Goal: Task Accomplishment & Management: Complete application form

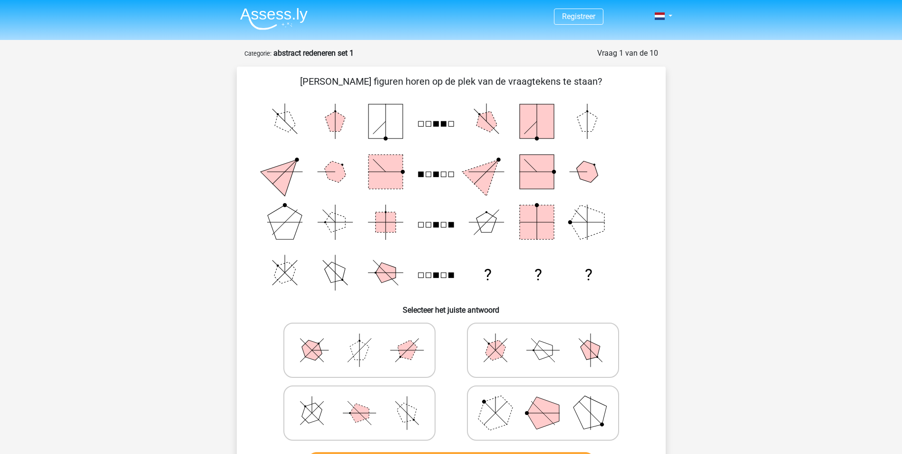
click at [573, 415] on icon at bounding box center [543, 413] width 143 height 48
click at [549, 401] on input "radio" at bounding box center [546, 398] width 6 height 6
radio input "true"
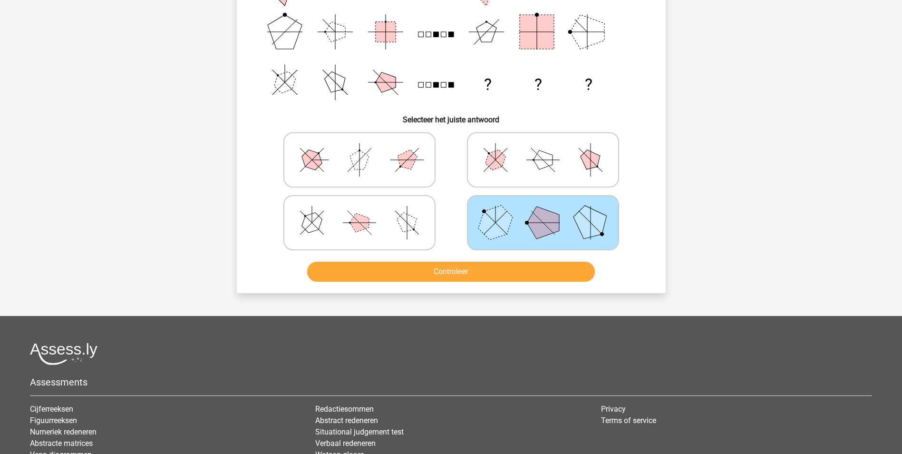
scroll to position [143, 0]
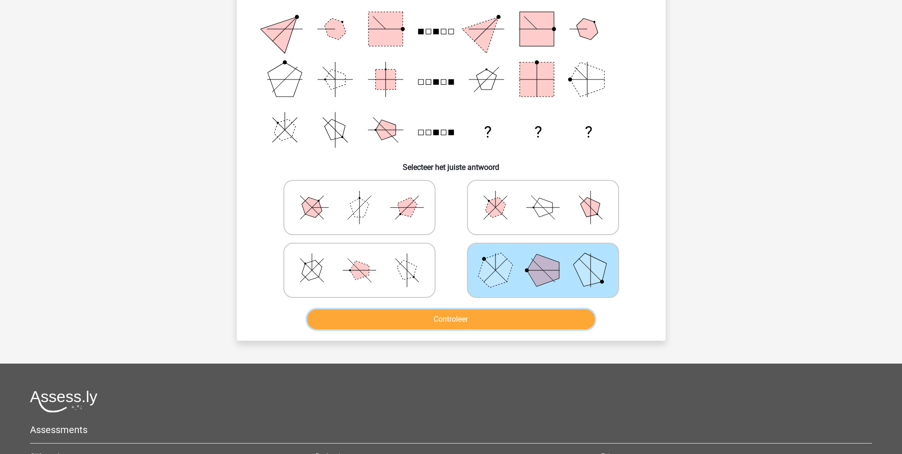
click at [521, 320] on button "Controleer" at bounding box center [451, 319] width 288 height 20
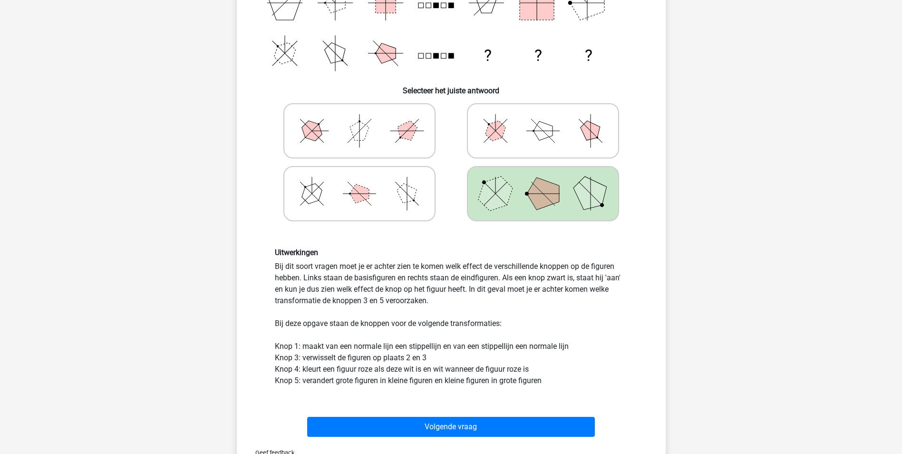
scroll to position [238, 0]
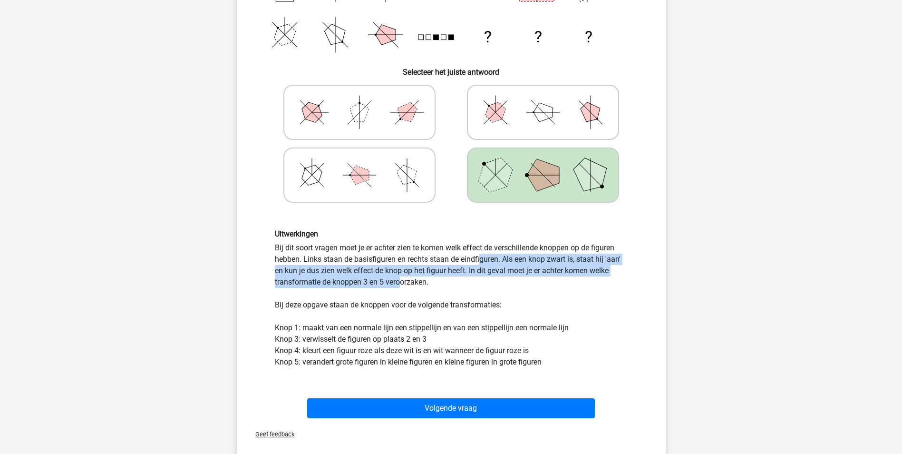
drag, startPoint x: 359, startPoint y: 257, endPoint x: 625, endPoint y: 267, distance: 266.0
click at [625, 267] on div "Uitwerkingen Bij dit soort vragen moet je er achter zien te komen welk effect d…" at bounding box center [451, 298] width 367 height 138
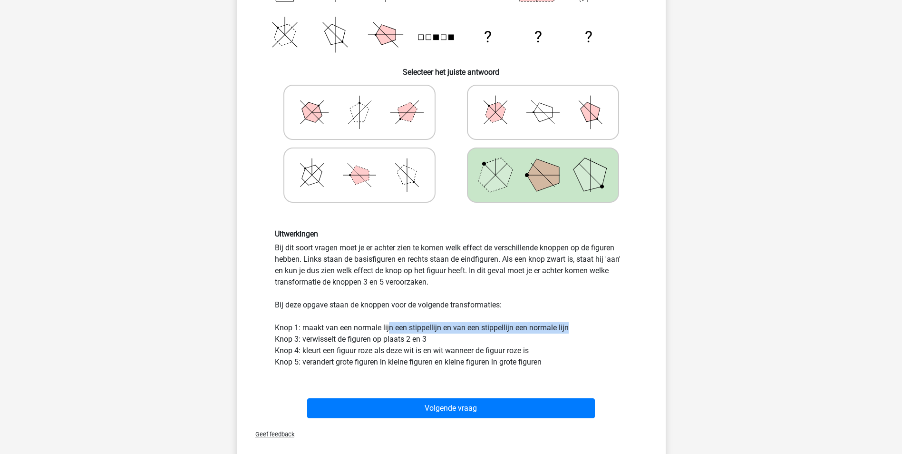
drag, startPoint x: 389, startPoint y: 328, endPoint x: 577, endPoint y: 331, distance: 187.9
click at [577, 331] on div "Uitwerkingen Bij dit soort vragen moet je er achter zien te komen welk effect d…" at bounding box center [451, 298] width 367 height 138
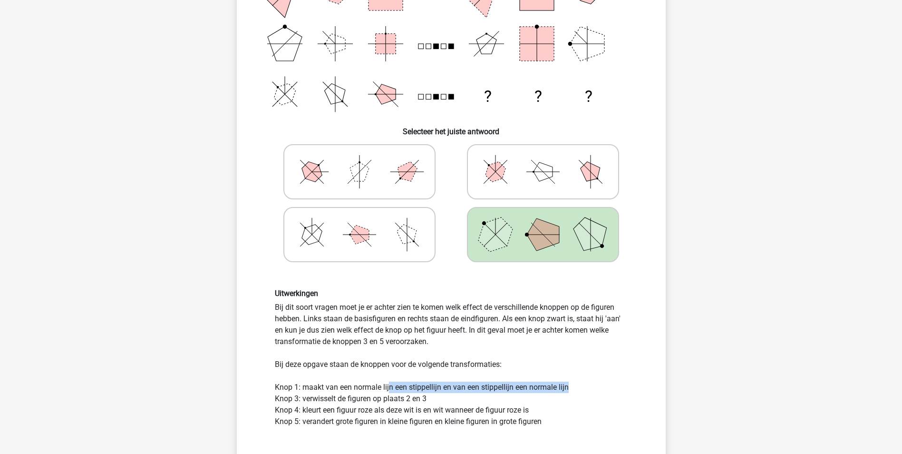
scroll to position [190, 0]
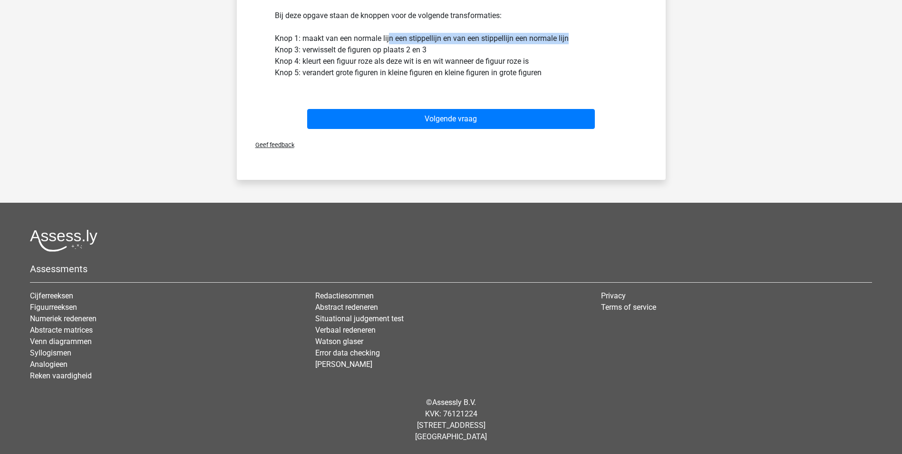
drag, startPoint x: 342, startPoint y: 409, endPoint x: 450, endPoint y: 409, distance: 107.9
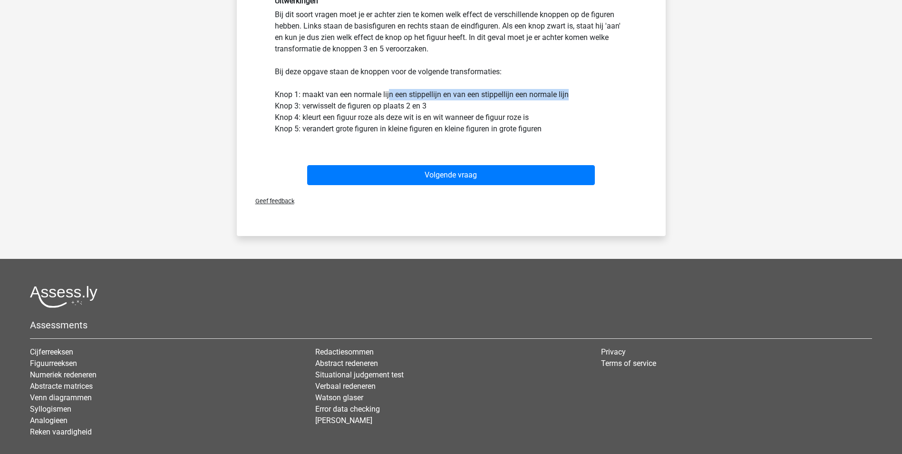
scroll to position [337, 0]
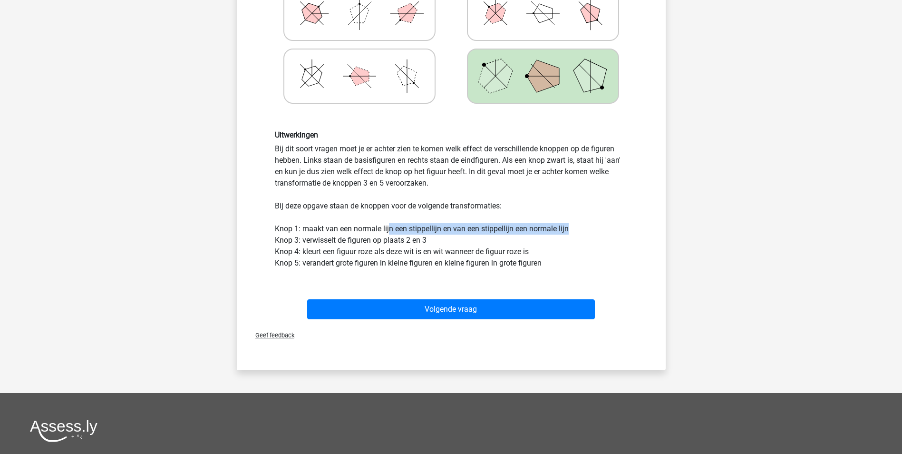
click at [566, 271] on div "Uitwerkingen Bij dit soort vragen moet je er achter zien te komen welk effect d…" at bounding box center [451, 199] width 399 height 184
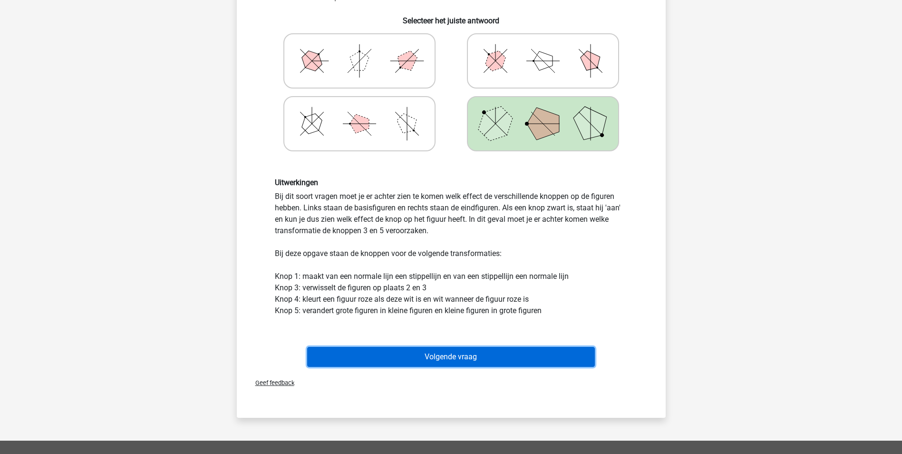
click at [481, 358] on button "Volgende vraag" at bounding box center [451, 357] width 288 height 20
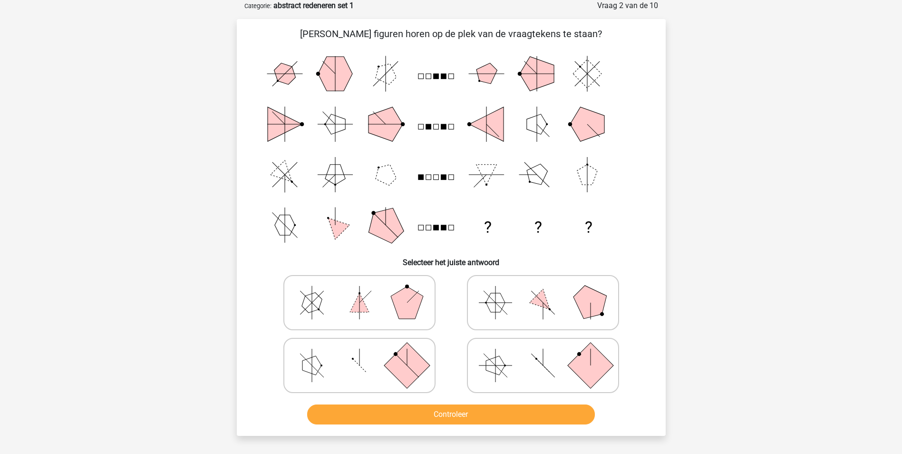
scroll to position [0, 0]
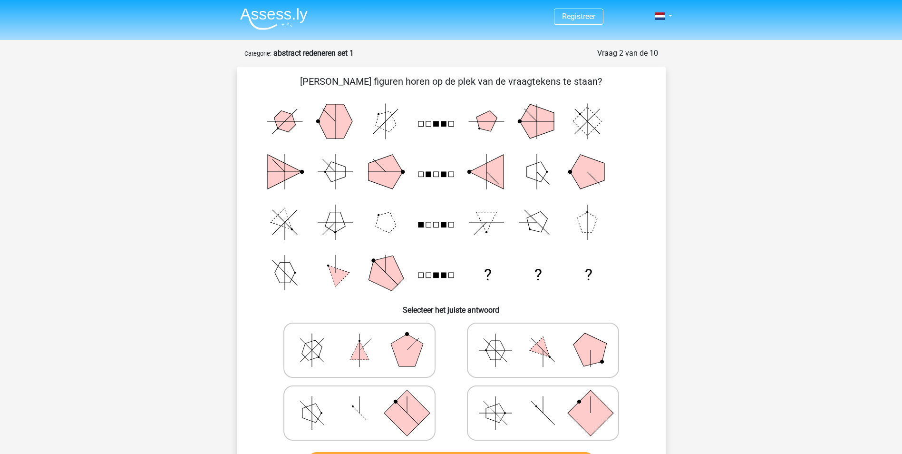
click at [402, 356] on polygon at bounding box center [407, 350] width 32 height 32
click at [366, 338] on input "radio" at bounding box center [363, 335] width 6 height 6
radio input "true"
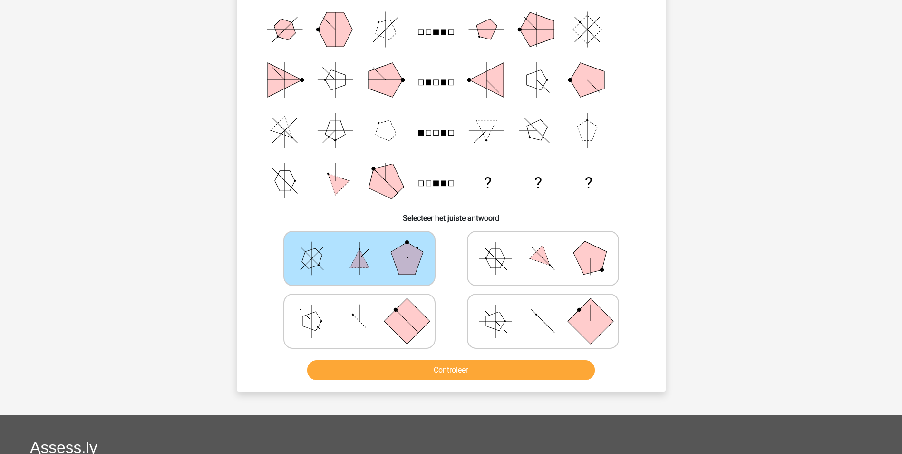
scroll to position [95, 0]
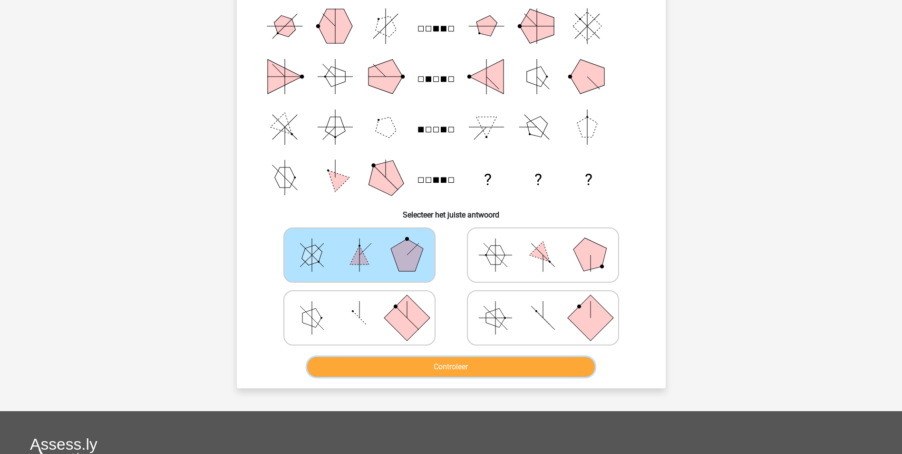
click at [430, 369] on button "Controleer" at bounding box center [451, 367] width 288 height 20
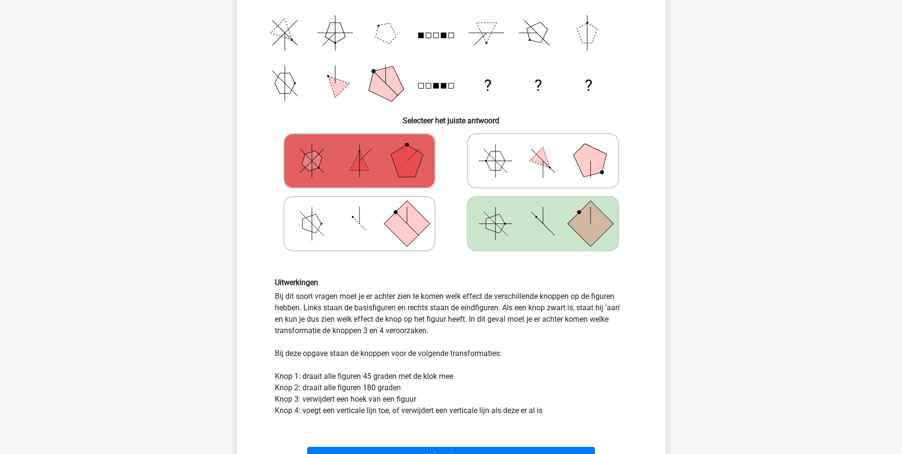
scroll to position [190, 0]
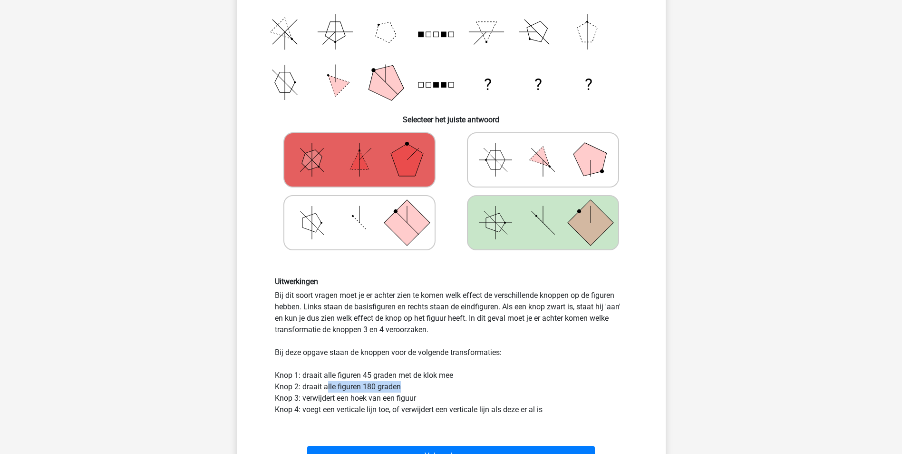
drag, startPoint x: 327, startPoint y: 386, endPoint x: 406, endPoint y: 387, distance: 79.4
click at [406, 387] on div "Uitwerkingen Bij dit soort vragen moet je er achter zien te komen welk effect d…" at bounding box center [451, 346] width 367 height 138
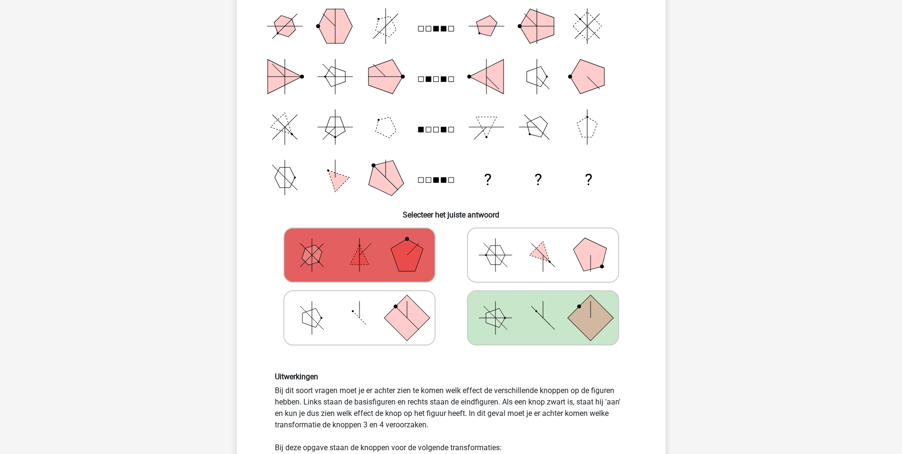
scroll to position [238, 0]
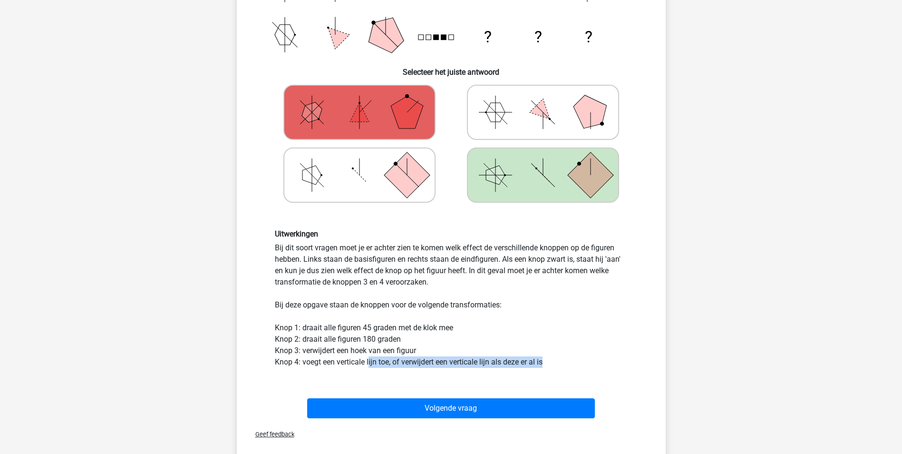
drag, startPoint x: 376, startPoint y: 359, endPoint x: 591, endPoint y: 363, distance: 215.5
click at [591, 363] on div "Uitwerkingen Bij dit soort vragen moet je er achter zien te komen welk effect d…" at bounding box center [451, 298] width 367 height 138
drag, startPoint x: 591, startPoint y: 363, endPoint x: 555, endPoint y: 337, distance: 43.9
click at [555, 337] on div "Uitwerkingen Bij dit soort vragen moet je er achter zien te komen welk effect d…" at bounding box center [451, 298] width 367 height 138
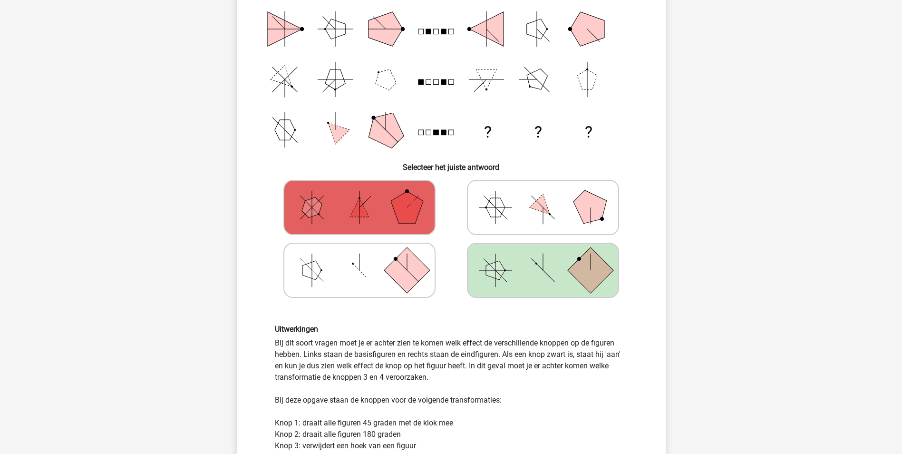
scroll to position [285, 0]
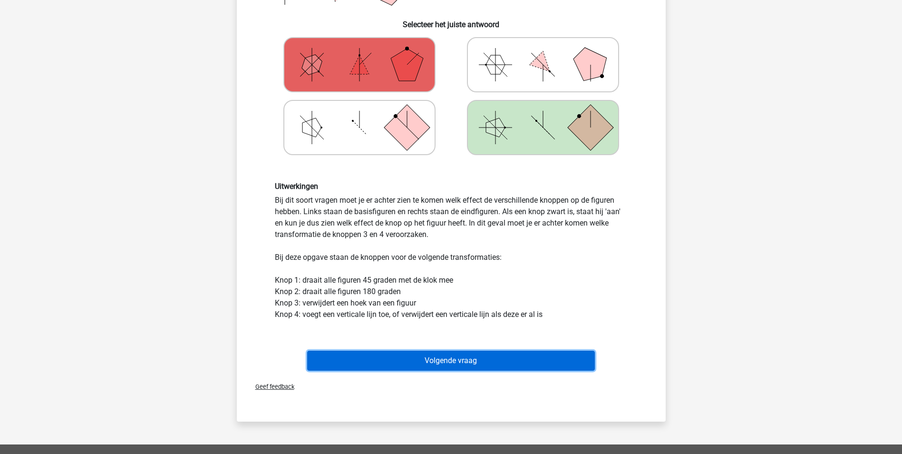
click at [448, 353] on button "Volgende vraag" at bounding box center [451, 360] width 288 height 20
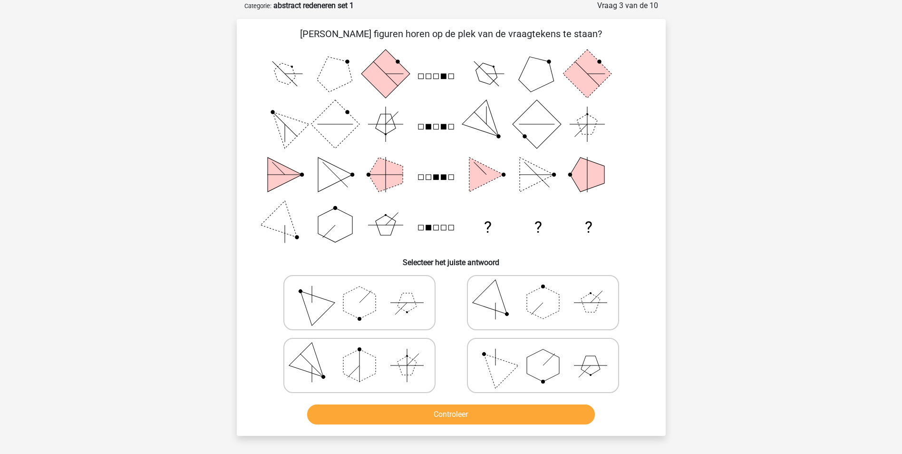
scroll to position [0, 0]
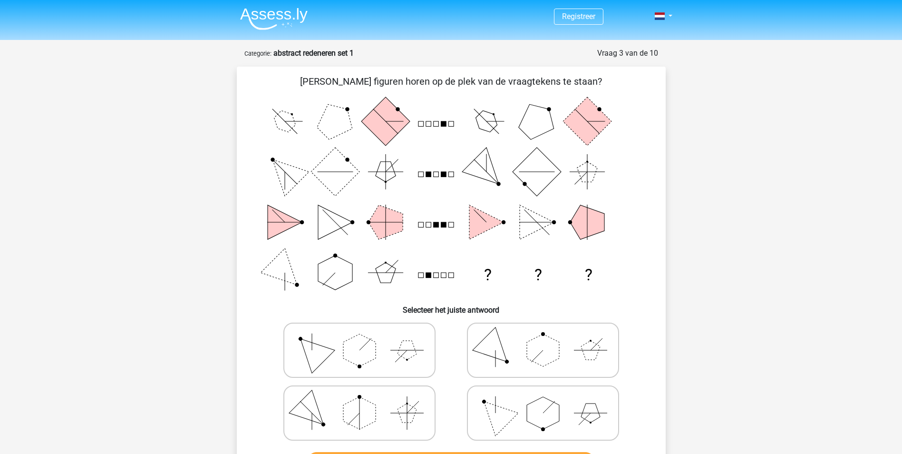
click at [436, 225] on rect at bounding box center [435, 224] width 5 height 5
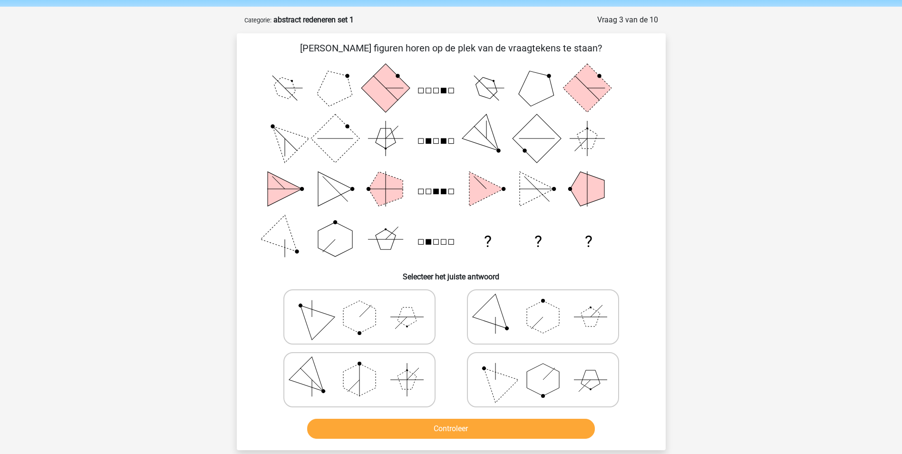
scroll to position [48, 0]
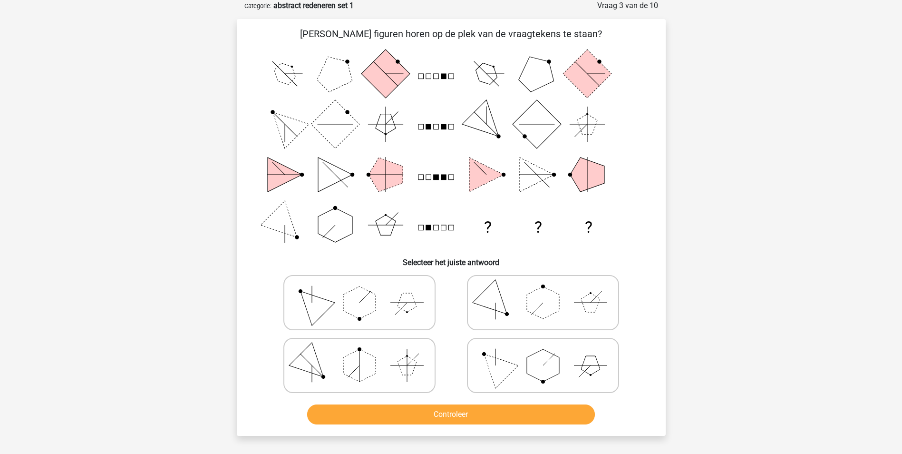
click at [543, 369] on polygon at bounding box center [543, 365] width 32 height 32
click at [543, 353] on input "radio" at bounding box center [546, 350] width 6 height 6
radio input "true"
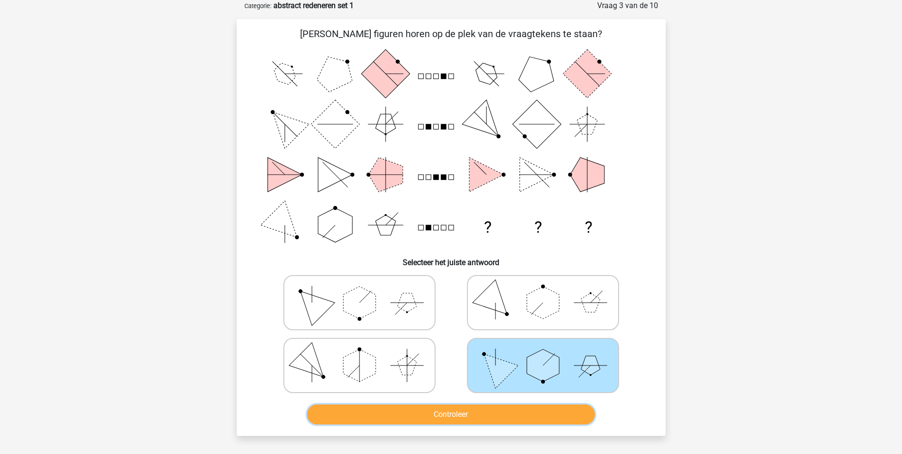
click at [534, 409] on button "Controleer" at bounding box center [451, 414] width 288 height 20
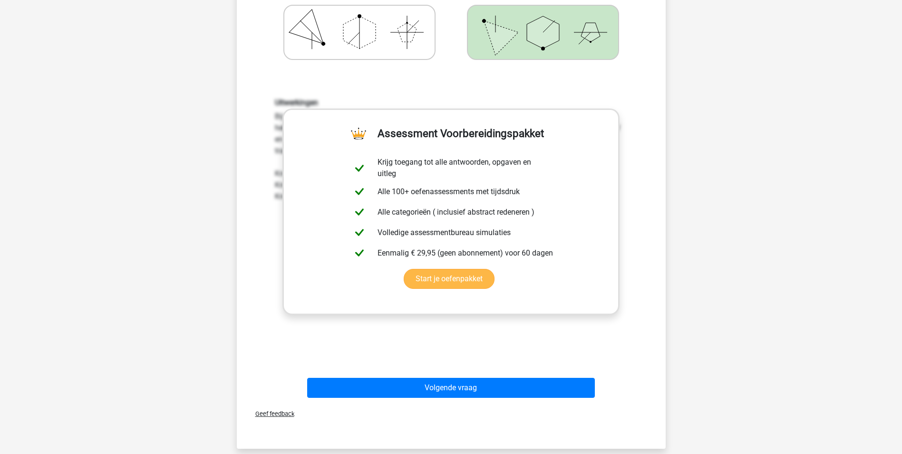
scroll to position [428, 0]
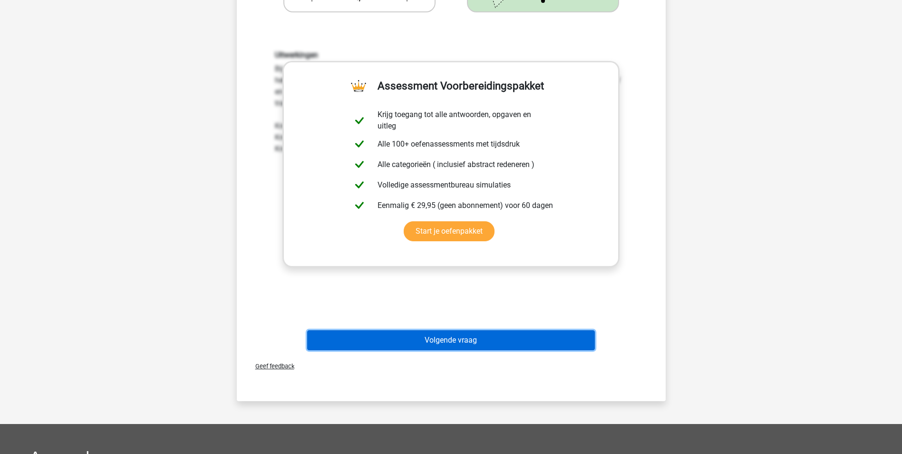
click at [508, 341] on button "Volgende vraag" at bounding box center [451, 340] width 288 height 20
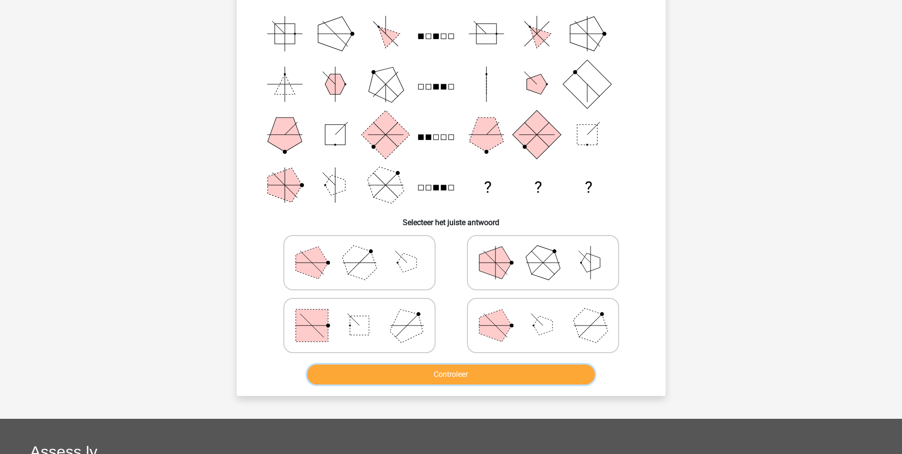
scroll to position [95, 0]
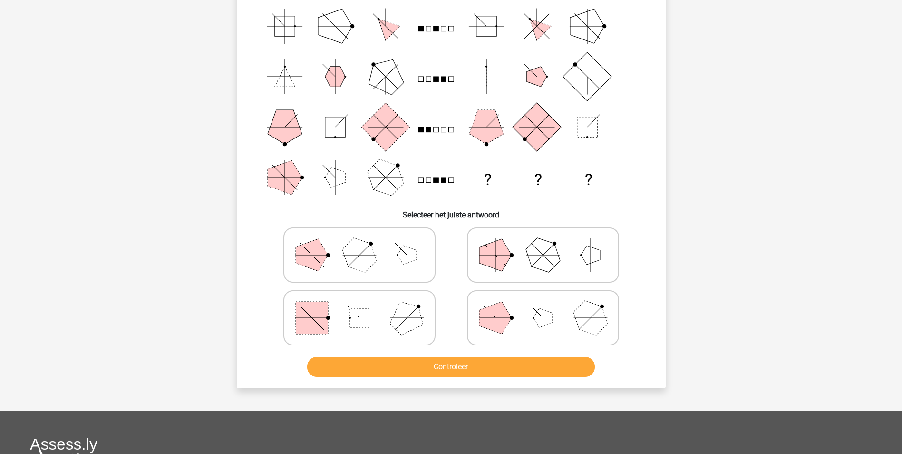
click at [381, 319] on icon at bounding box center [359, 318] width 143 height 48
click at [366, 306] on input "radio" at bounding box center [363, 303] width 6 height 6
radio input "true"
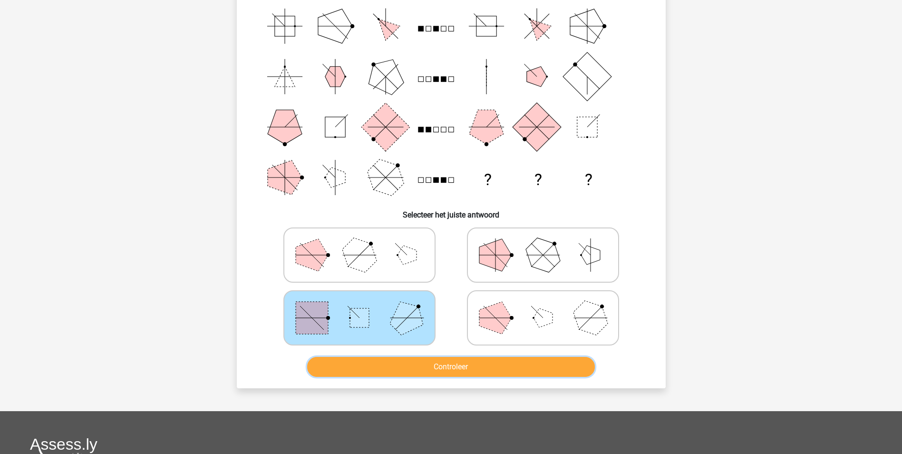
click at [440, 361] on button "Controleer" at bounding box center [451, 367] width 288 height 20
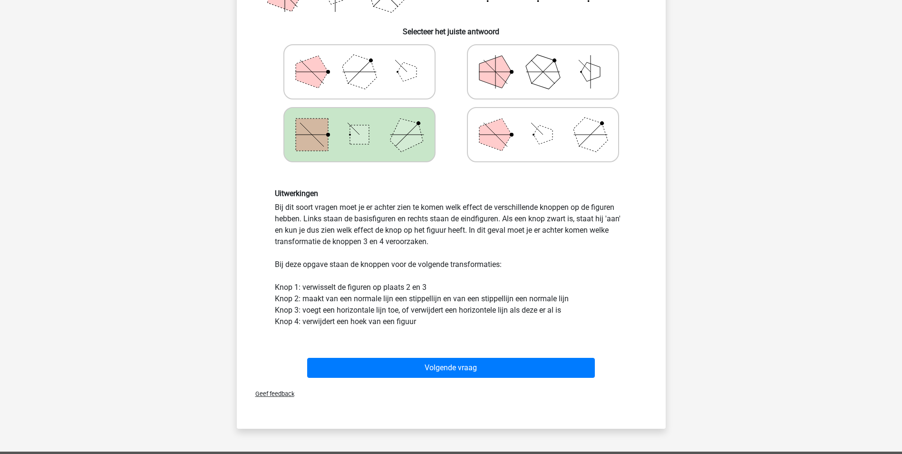
scroll to position [285, 0]
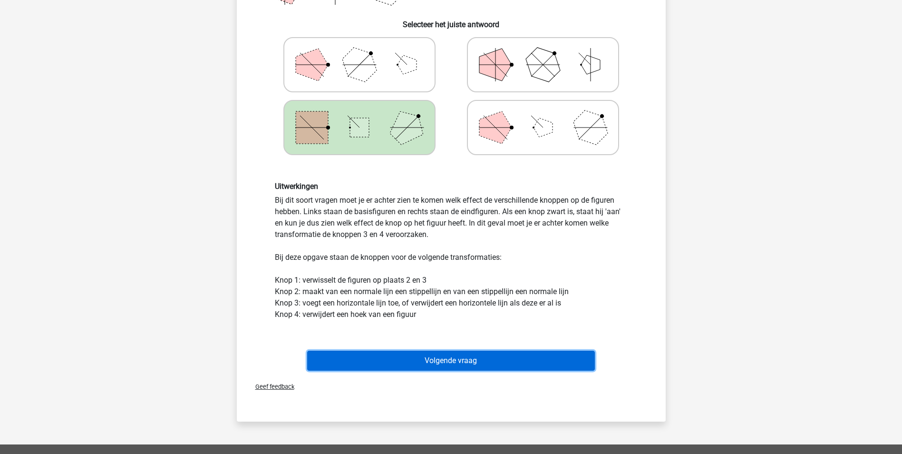
click at [420, 363] on button "Volgende vraag" at bounding box center [451, 360] width 288 height 20
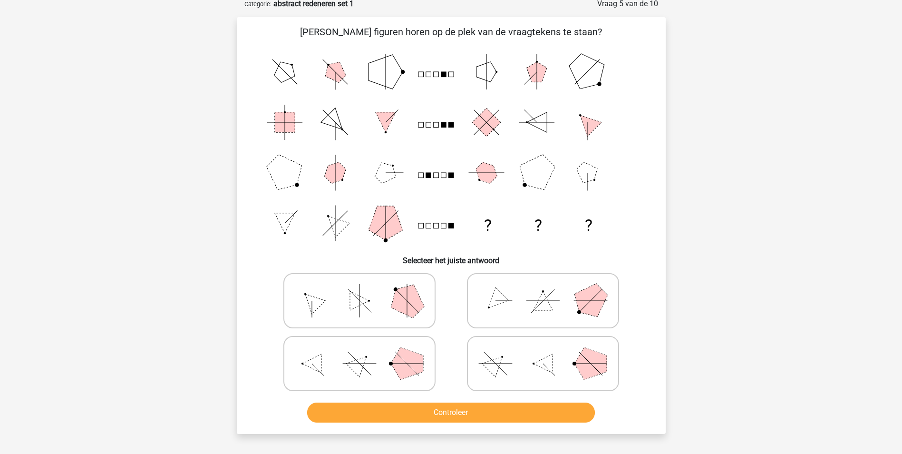
scroll to position [48, 0]
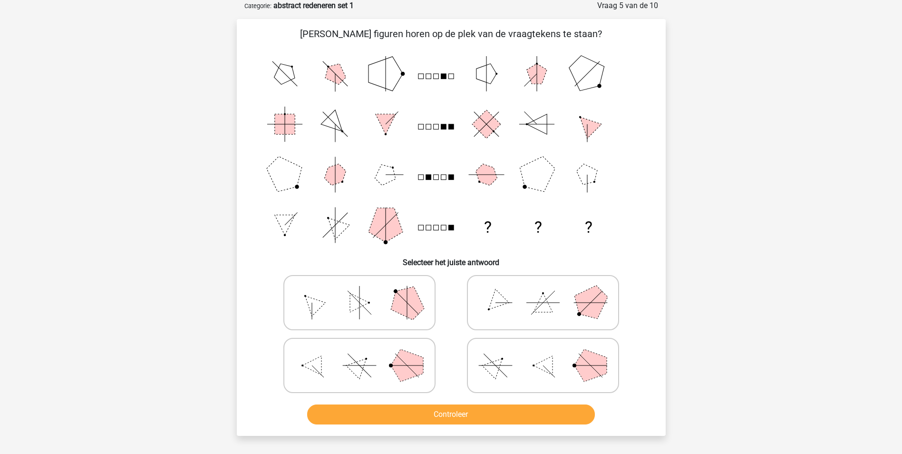
click at [388, 365] on icon at bounding box center [359, 365] width 143 height 48
click at [366, 353] on input "radio" at bounding box center [363, 350] width 6 height 6
radio input "true"
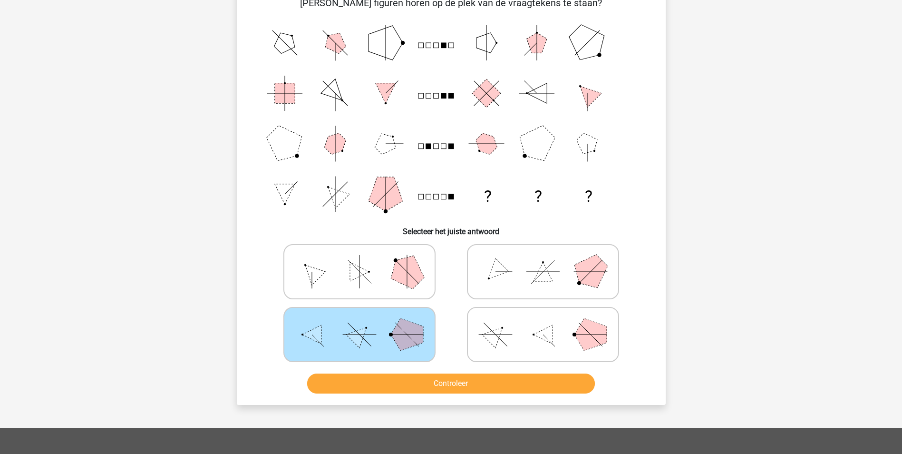
scroll to position [95, 0]
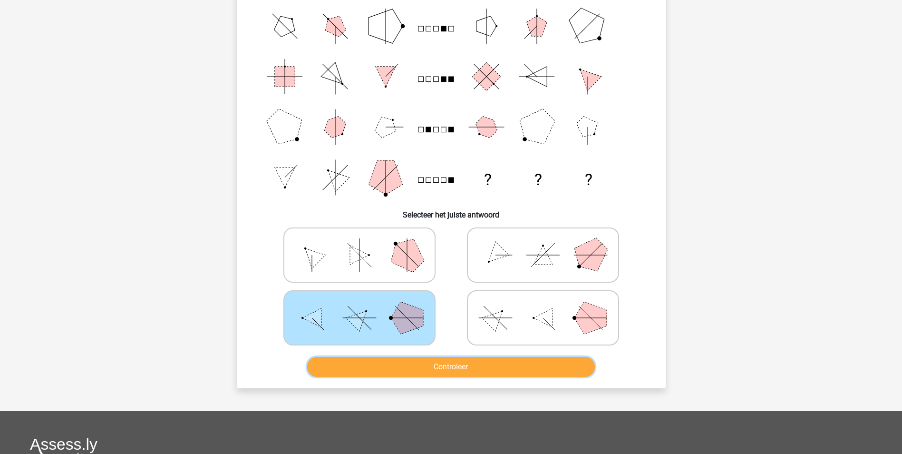
click at [414, 359] on button "Controleer" at bounding box center [451, 367] width 288 height 20
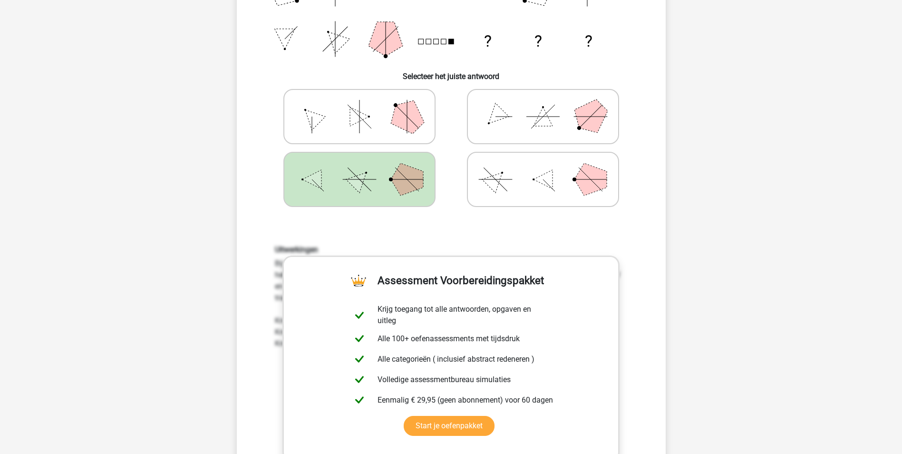
scroll to position [380, 0]
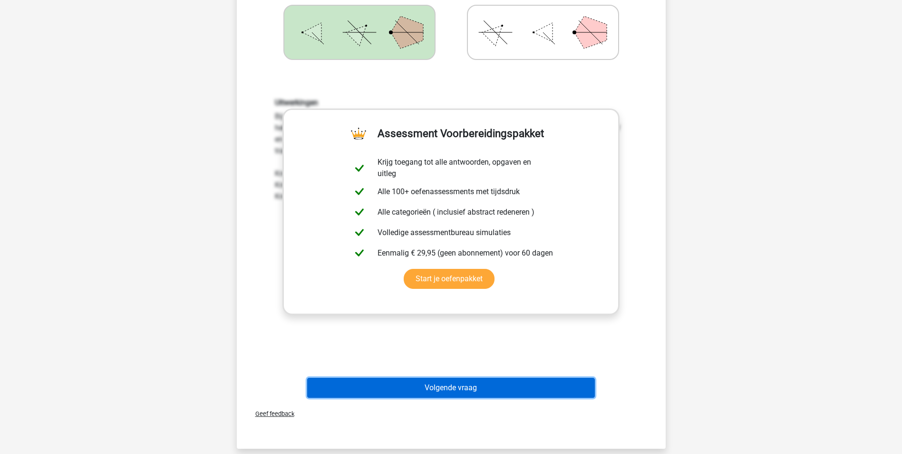
click at [459, 394] on button "Volgende vraag" at bounding box center [451, 388] width 288 height 20
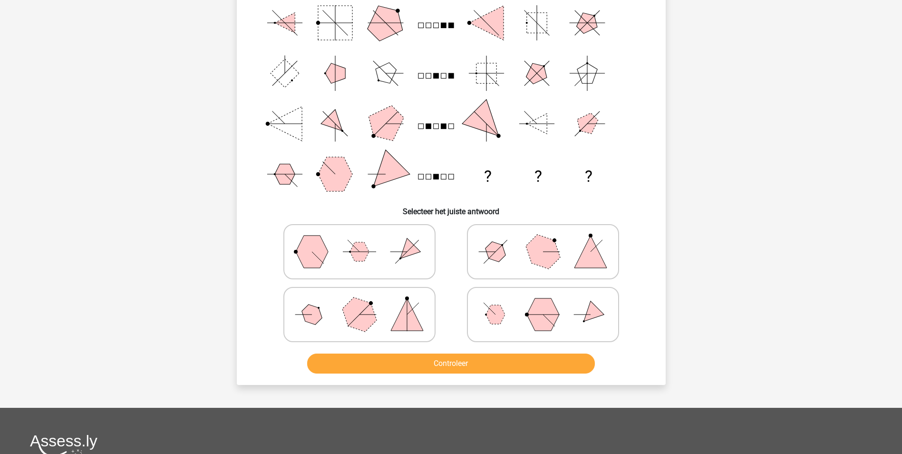
scroll to position [48, 0]
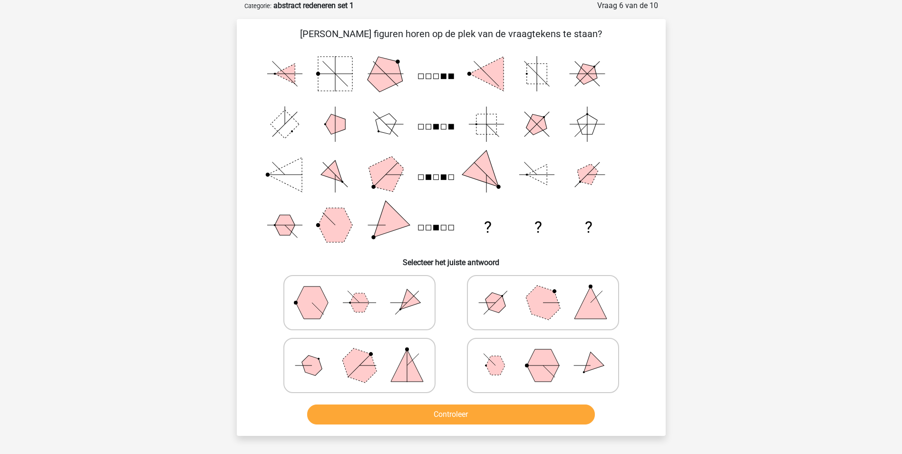
click at [436, 126] on rect at bounding box center [435, 126] width 5 height 5
click at [539, 301] on polygon at bounding box center [543, 302] width 46 height 46
click at [543, 291] on input "radio" at bounding box center [546, 287] width 6 height 6
radio input "true"
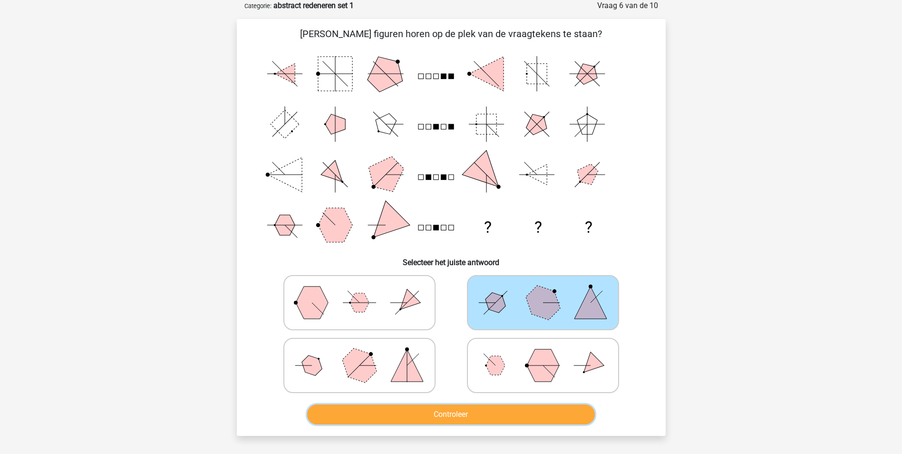
click at [479, 405] on button "Controleer" at bounding box center [451, 414] width 288 height 20
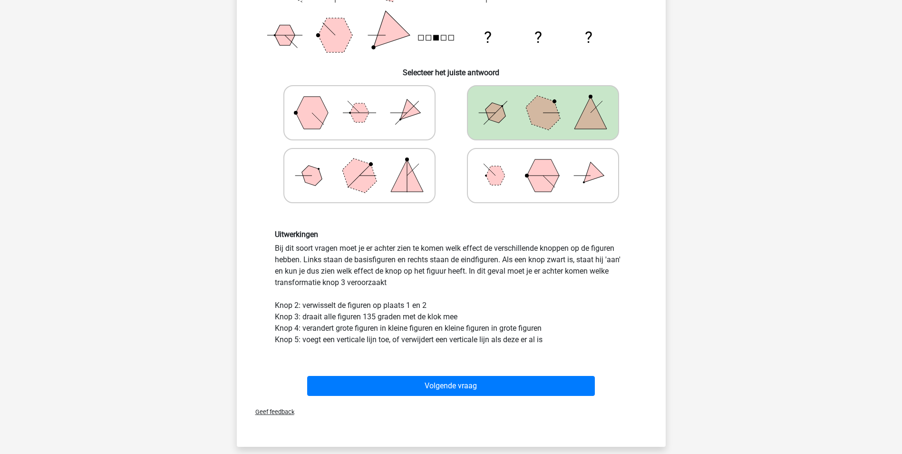
scroll to position [238, 0]
drag, startPoint x: 357, startPoint y: 315, endPoint x: 453, endPoint y: 318, distance: 96.1
click at [453, 318] on div "Uitwerkingen Bij dit soort vragen moet je er achter zien te komen welk effect d…" at bounding box center [451, 287] width 367 height 116
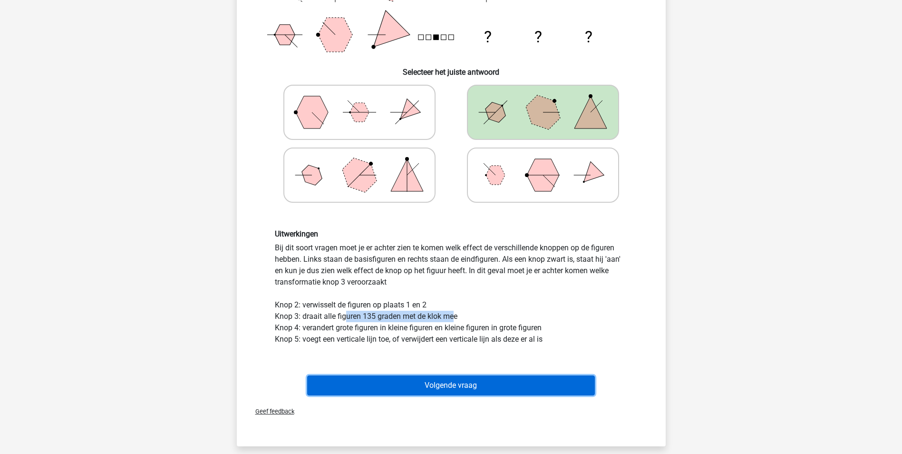
drag, startPoint x: 453, startPoint y: 318, endPoint x: 477, endPoint y: 380, distance: 67.3
click at [477, 380] on button "Volgende vraag" at bounding box center [451, 385] width 288 height 20
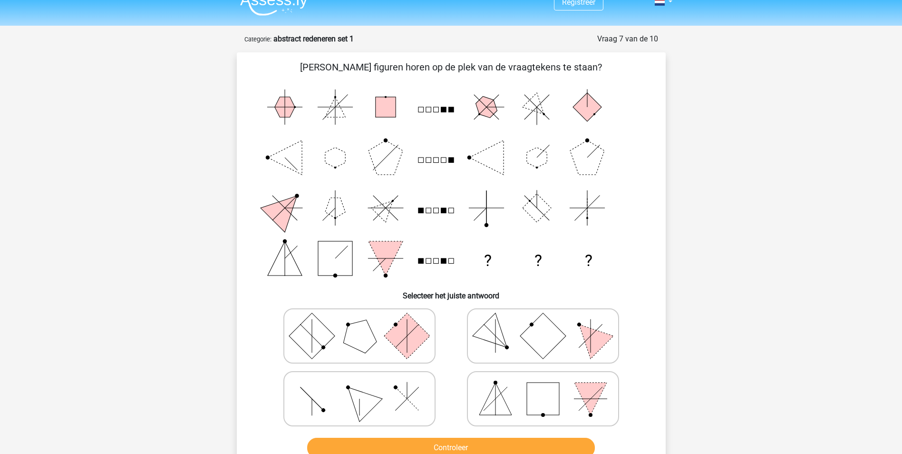
scroll to position [0, 0]
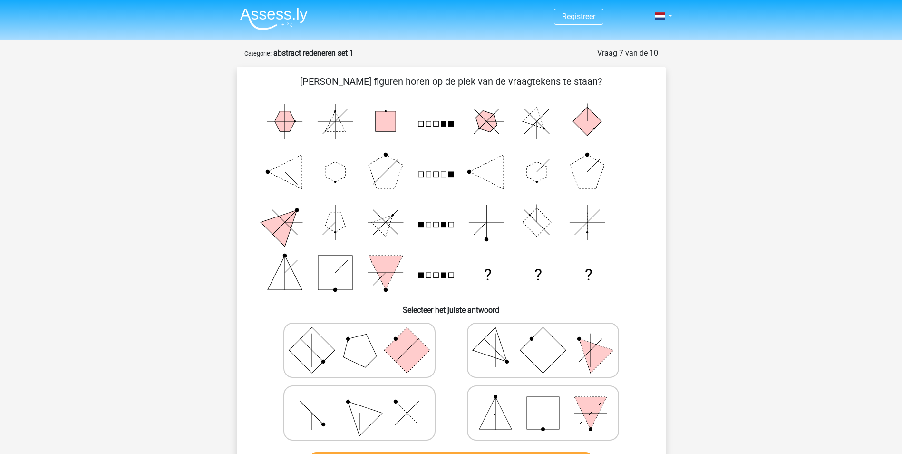
click at [387, 404] on icon at bounding box center [359, 413] width 143 height 48
click at [366, 401] on input "radio" at bounding box center [363, 398] width 6 height 6
radio input "true"
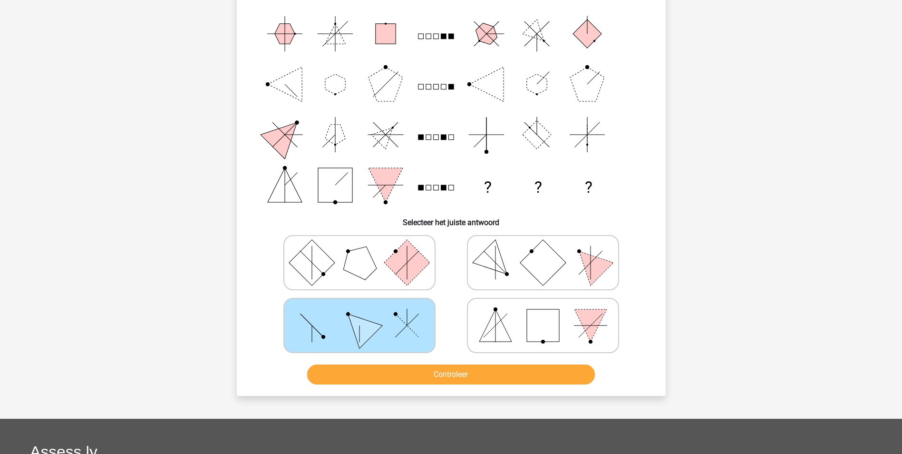
scroll to position [95, 0]
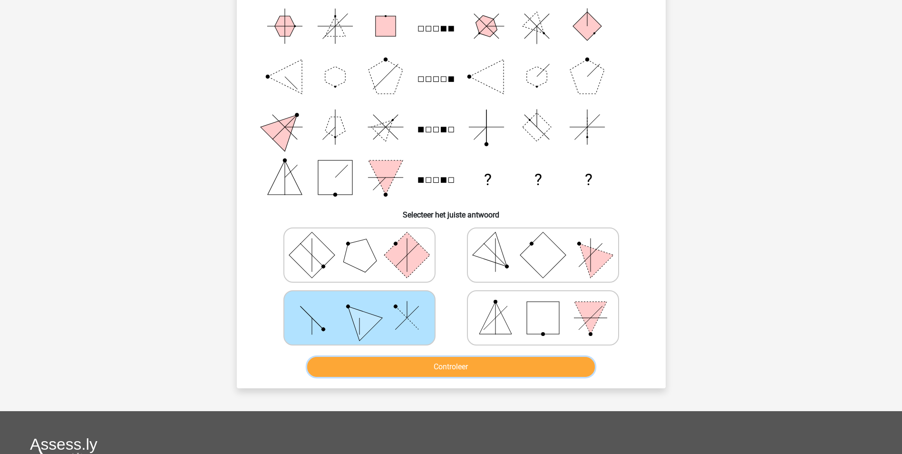
click at [399, 373] on button "Controleer" at bounding box center [451, 367] width 288 height 20
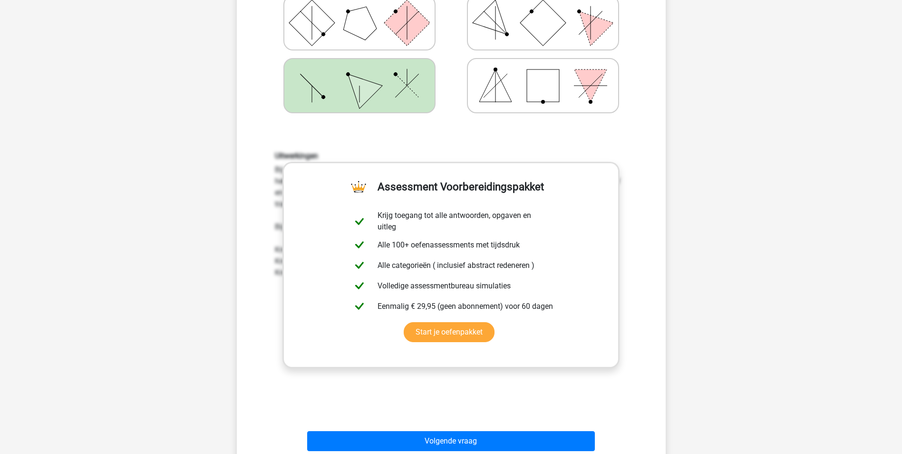
scroll to position [428, 0]
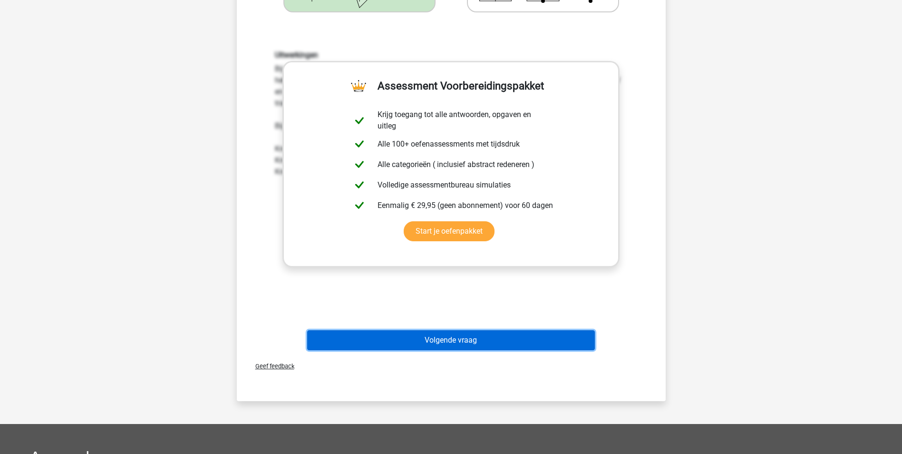
click at [448, 339] on button "Volgende vraag" at bounding box center [451, 340] width 288 height 20
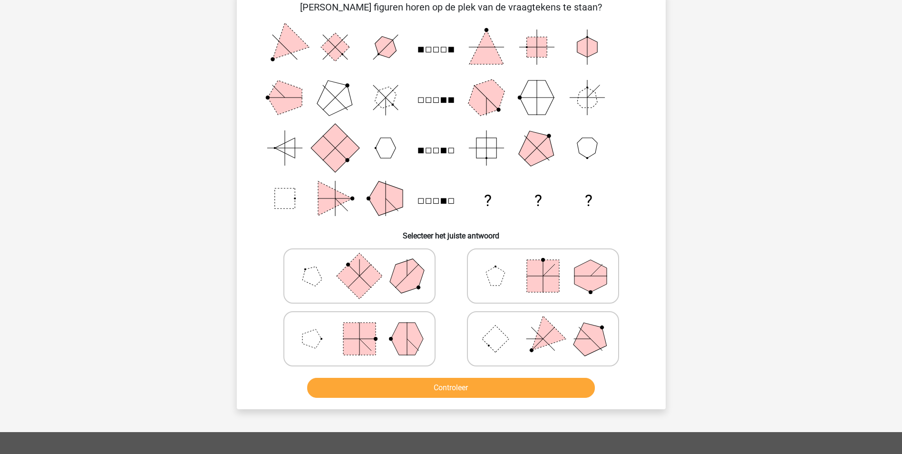
scroll to position [48, 0]
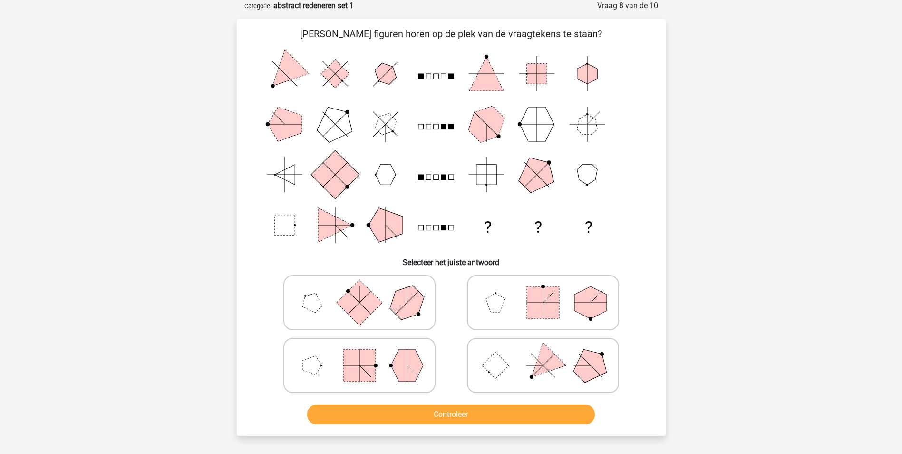
click at [420, 369] on polygon at bounding box center [407, 365] width 32 height 32
click at [366, 353] on input "radio" at bounding box center [363, 350] width 6 height 6
radio input "true"
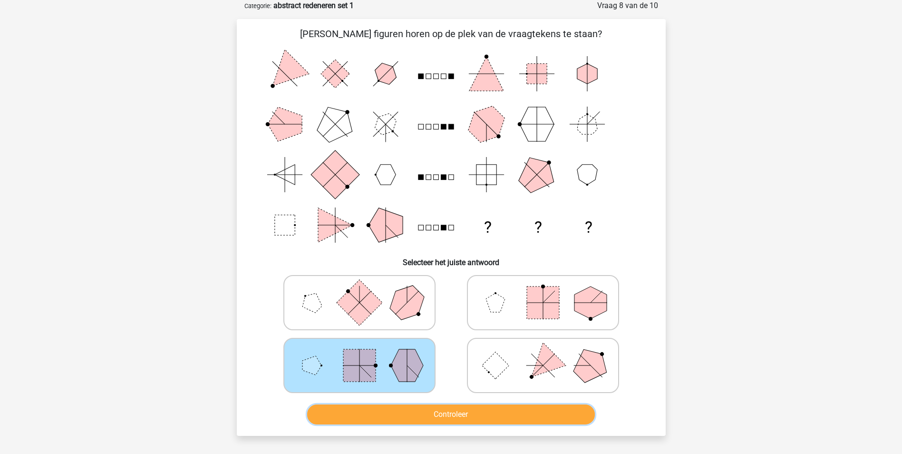
click at [432, 410] on button "Controleer" at bounding box center [451, 414] width 288 height 20
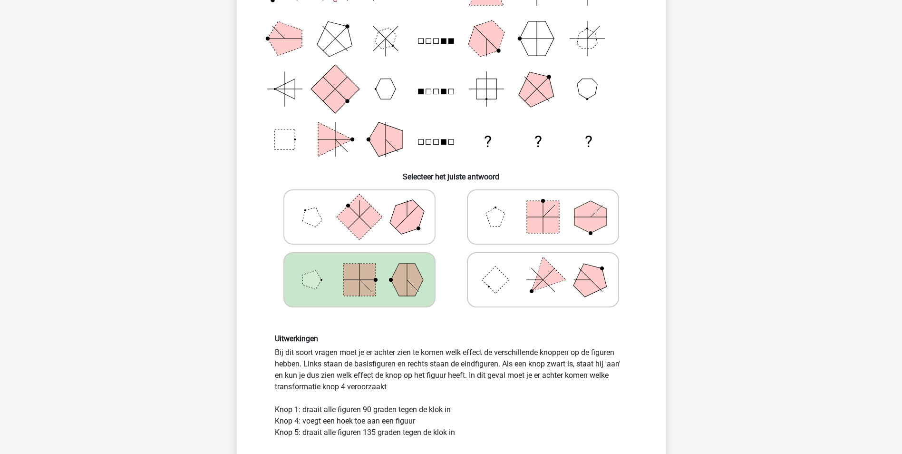
scroll to position [285, 0]
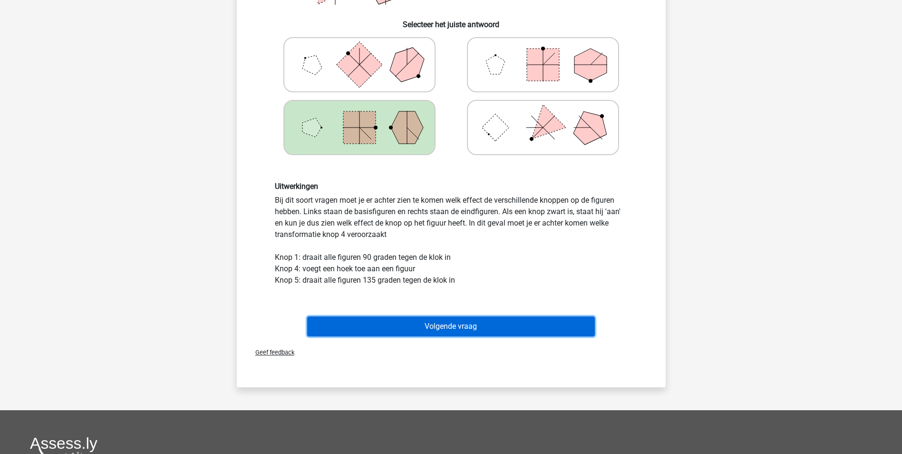
click at [389, 329] on button "Volgende vraag" at bounding box center [451, 326] width 288 height 20
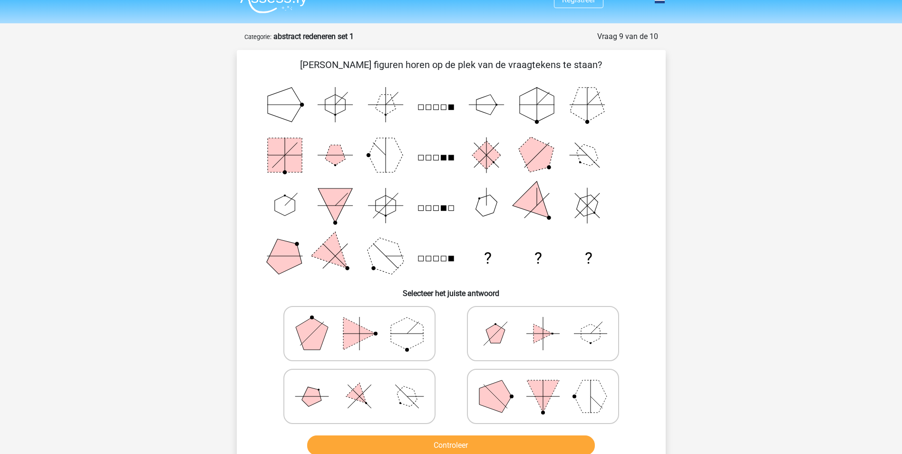
scroll to position [0, 0]
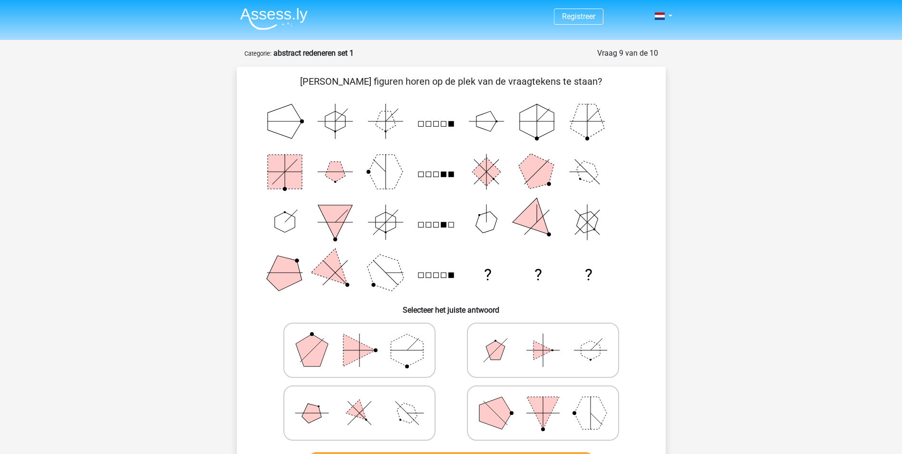
click at [398, 411] on polygon at bounding box center [406, 412] width 27 height 27
click at [366, 401] on input "radio" at bounding box center [363, 398] width 6 height 6
radio input "true"
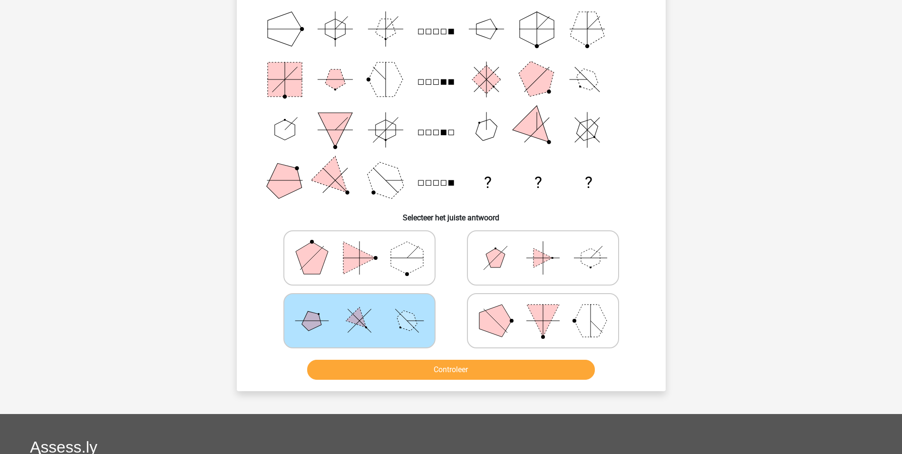
scroll to position [95, 0]
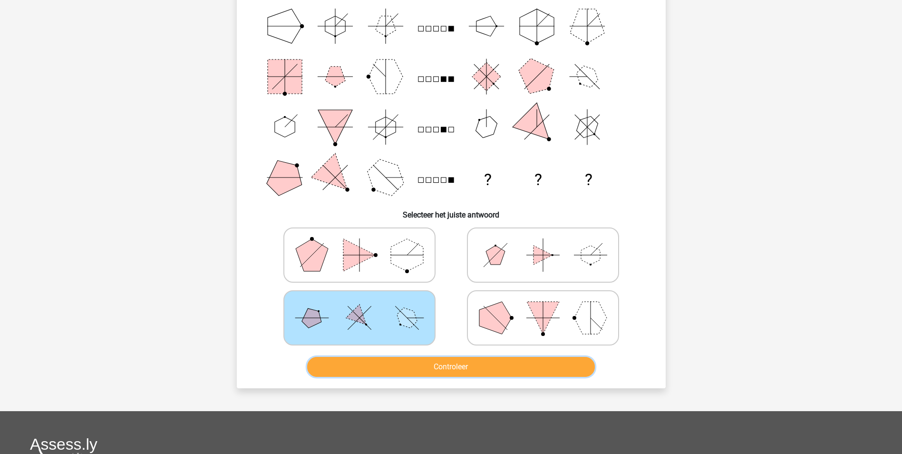
click at [439, 366] on button "Controleer" at bounding box center [451, 367] width 288 height 20
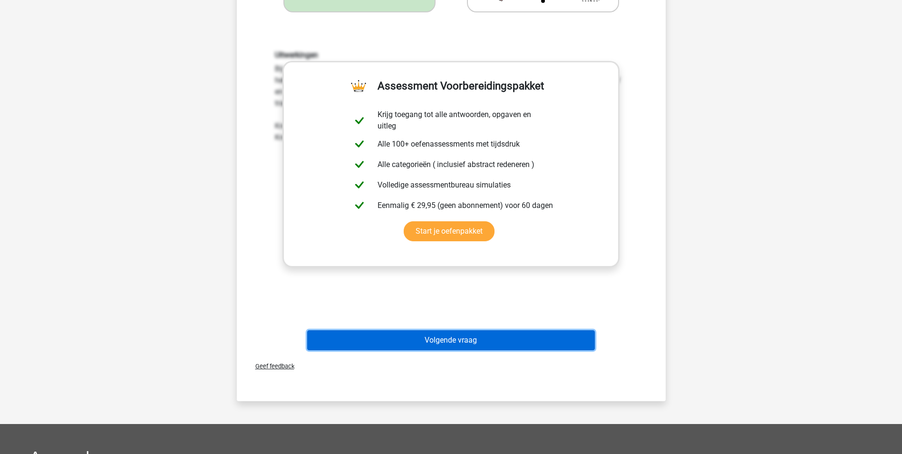
click at [470, 342] on button "Volgende vraag" at bounding box center [451, 340] width 288 height 20
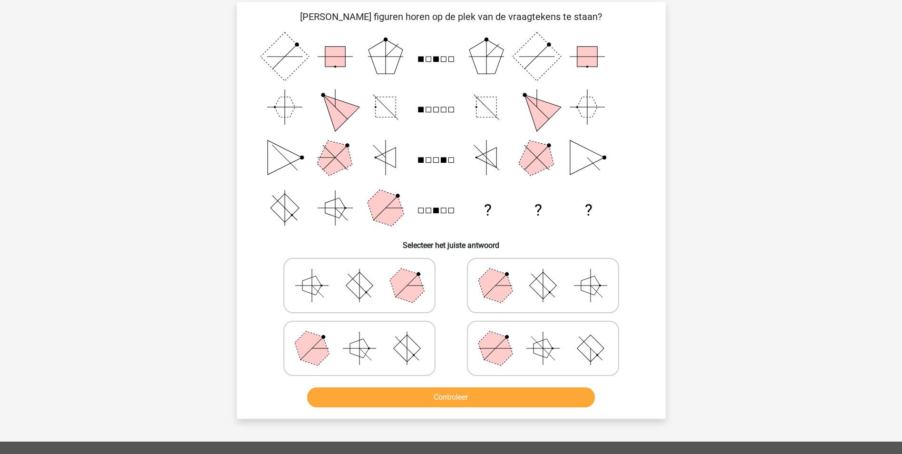
scroll to position [48, 0]
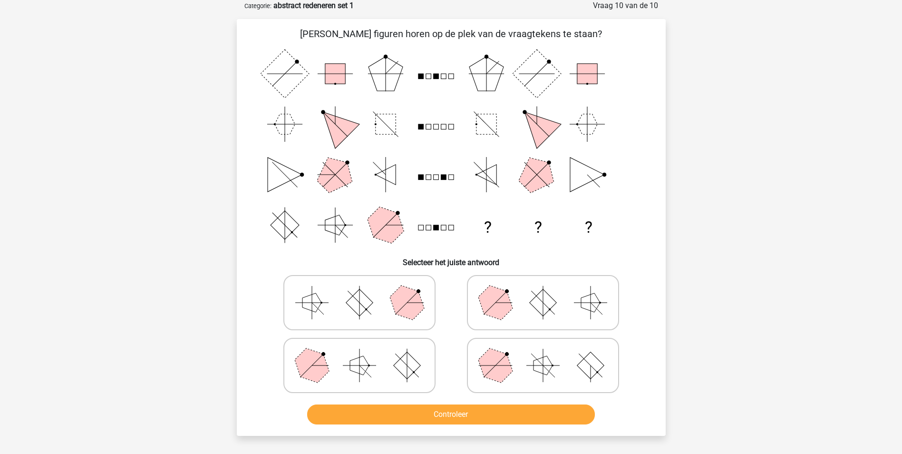
drag, startPoint x: 324, startPoint y: 258, endPoint x: 300, endPoint y: 256, distance: 23.9
click at [300, 256] on h6 "Selecteer het juiste antwoord" at bounding box center [451, 258] width 399 height 17
drag, startPoint x: 490, startPoint y: 308, endPoint x: 483, endPoint y: 376, distance: 68.8
click at [473, 371] on div at bounding box center [451, 334] width 367 height 126
click at [319, 365] on line at bounding box center [320, 365] width 17 height 17
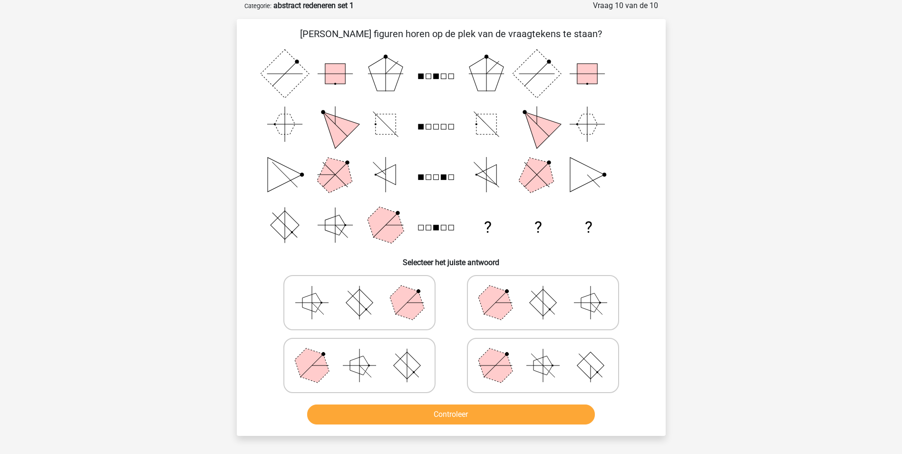
click at [360, 353] on input "radio" at bounding box center [363, 350] width 6 height 6
radio input "true"
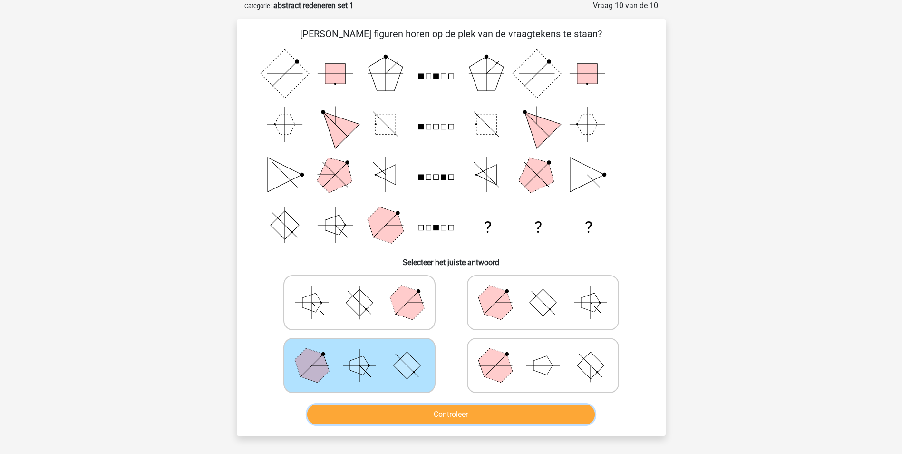
click at [399, 414] on button "Controleer" at bounding box center [451, 414] width 288 height 20
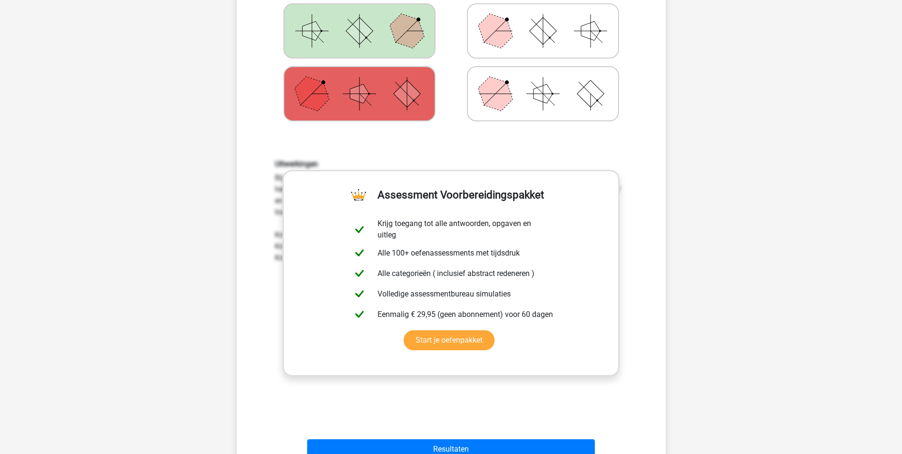
scroll to position [428, 0]
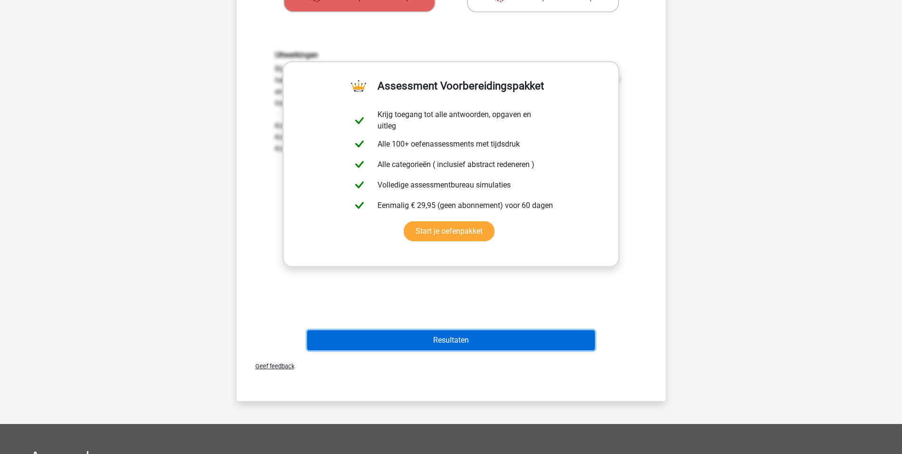
click at [369, 333] on button "Resultaten" at bounding box center [451, 340] width 288 height 20
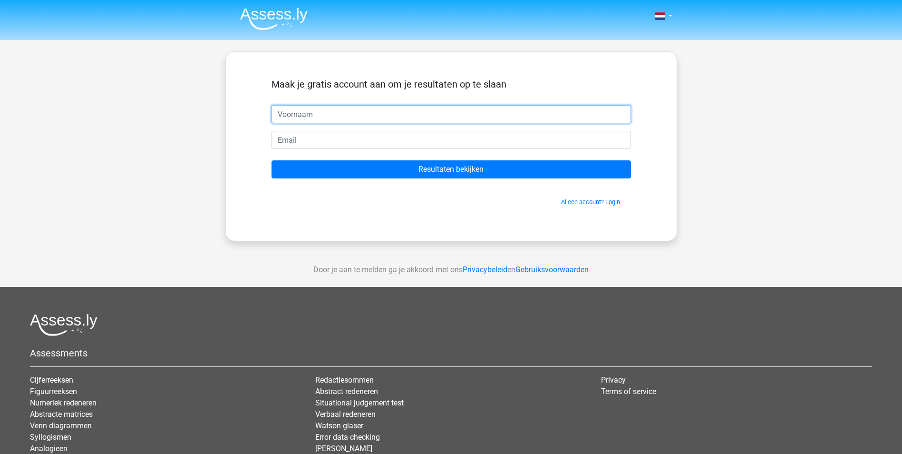
click at [374, 121] on input "text" at bounding box center [452, 114] width 360 height 18
type input "seyma"
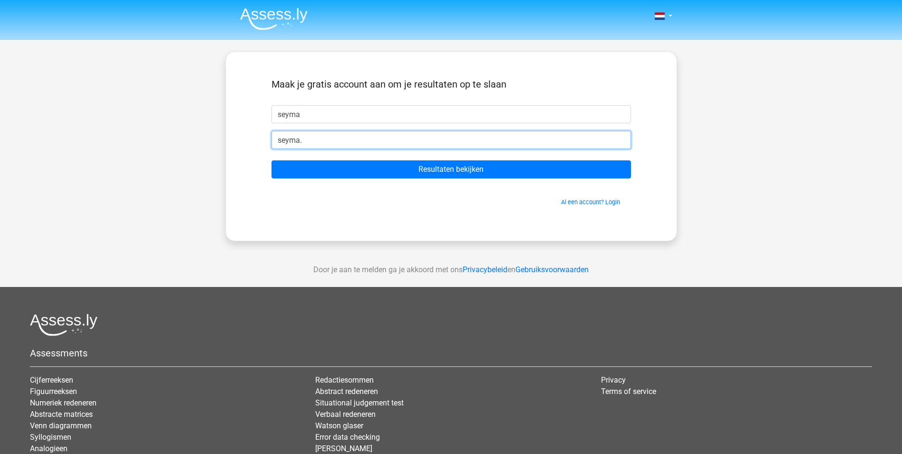
type input "seyma.unlu@antwerpen.be"
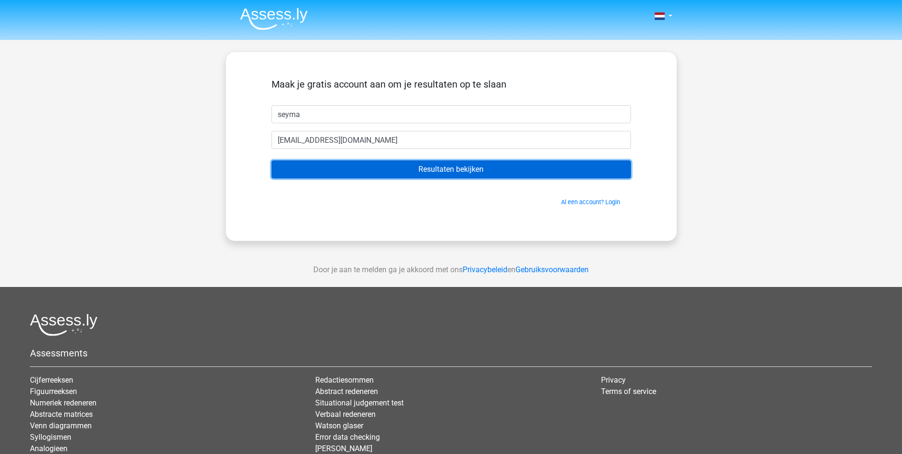
click at [365, 167] on input "Resultaten bekijken" at bounding box center [452, 169] width 360 height 18
